Goal: Obtain resource: Download file/media

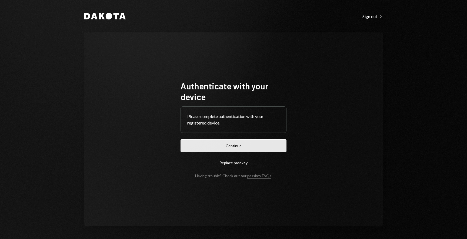
click at [245, 145] on button "Continue" at bounding box center [234, 145] width 106 height 13
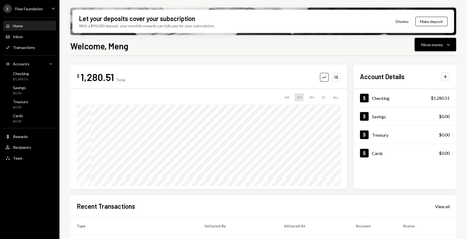
click at [269, 54] on div "Welcome, Meng Move money Caret Down $ 1,280.51 Total Graph Accounts 1W 1M 3M 1Y…" at bounding box center [263, 155] width 386 height 232
click at [448, 45] on icon "Caret Down" at bounding box center [448, 44] width 6 height 6
click at [350, 50] on div "Welcome, Meng Move money Caret Down" at bounding box center [263, 45] width 386 height 12
click at [51, 15] on div "Home Home Inbox Inbox Activities Transactions Accounts Accounts Caret Down Chec…" at bounding box center [29, 89] width 59 height 150
click at [51, 10] on icon "Caret Down" at bounding box center [53, 8] width 6 height 6
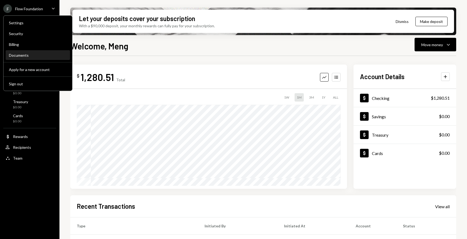
click at [31, 55] on div "Documents" at bounding box center [38, 55] width 58 height 5
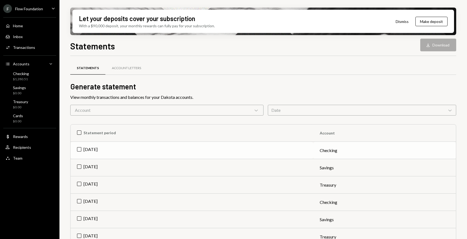
click at [79, 150] on td "[DATE]" at bounding box center [192, 150] width 243 height 17
click at [81, 168] on td "[DATE]" at bounding box center [192, 167] width 243 height 17
click at [82, 183] on td "[DATE]" at bounding box center [192, 184] width 243 height 17
click at [429, 47] on button "Download Download (3)" at bounding box center [435, 45] width 41 height 13
